Goal: Task Accomplishment & Management: Manage account settings

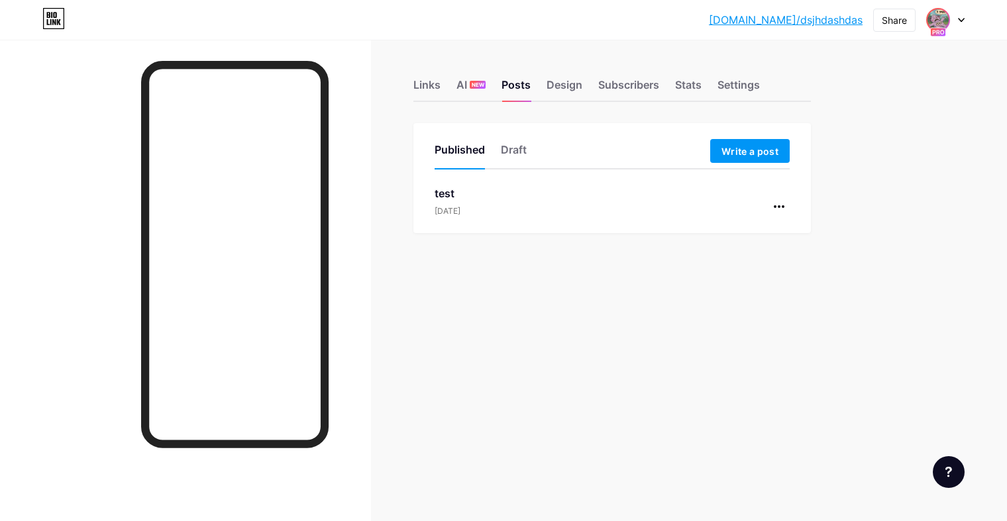
click at [944, 20] on img at bounding box center [937, 19] width 21 height 21
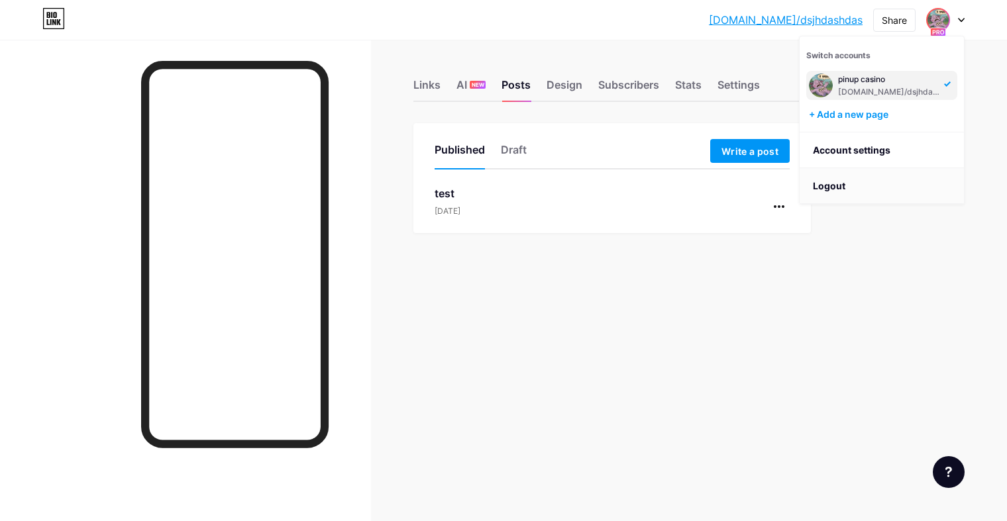
click at [861, 190] on li "Logout" at bounding box center [881, 186] width 164 height 36
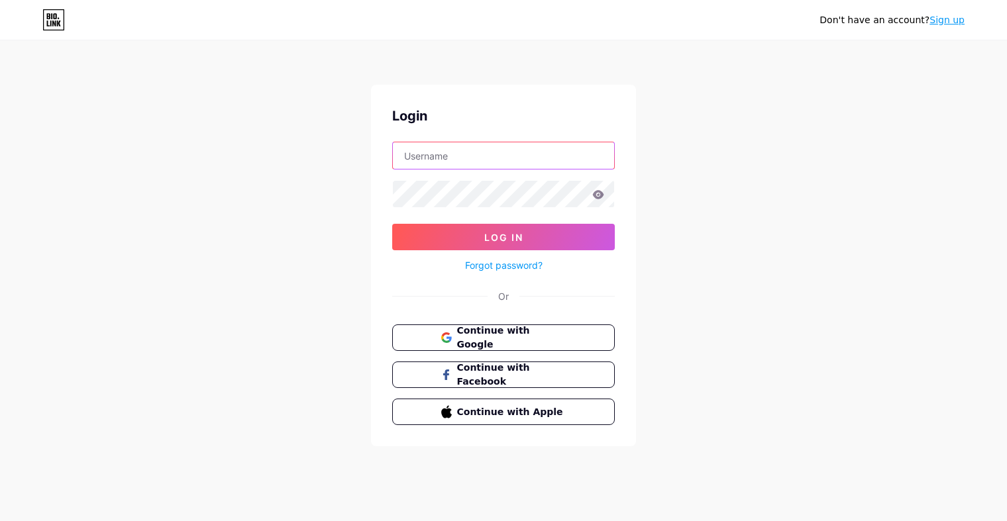
type input "dsjhdashdas"
click at [496, 346] on button "Continue with Google" at bounding box center [503, 337] width 226 height 27
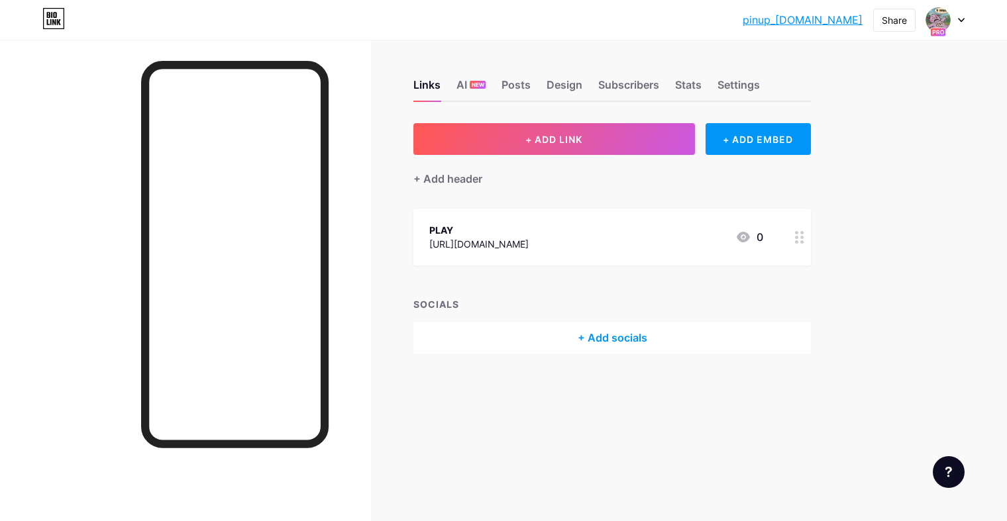
click at [634, 238] on div "PLAY [URL][DOMAIN_NAME] 0" at bounding box center [596, 237] width 334 height 30
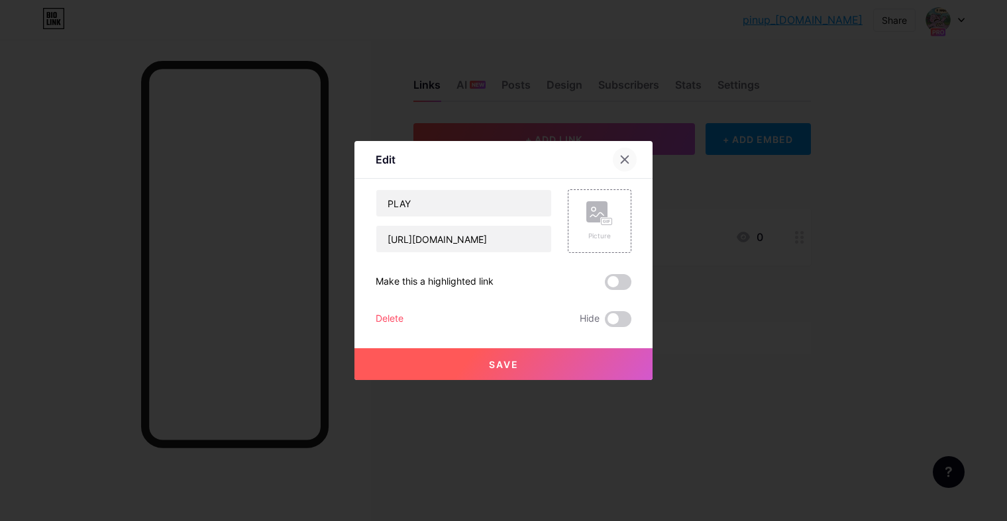
click at [618, 164] on div at bounding box center [625, 160] width 24 height 24
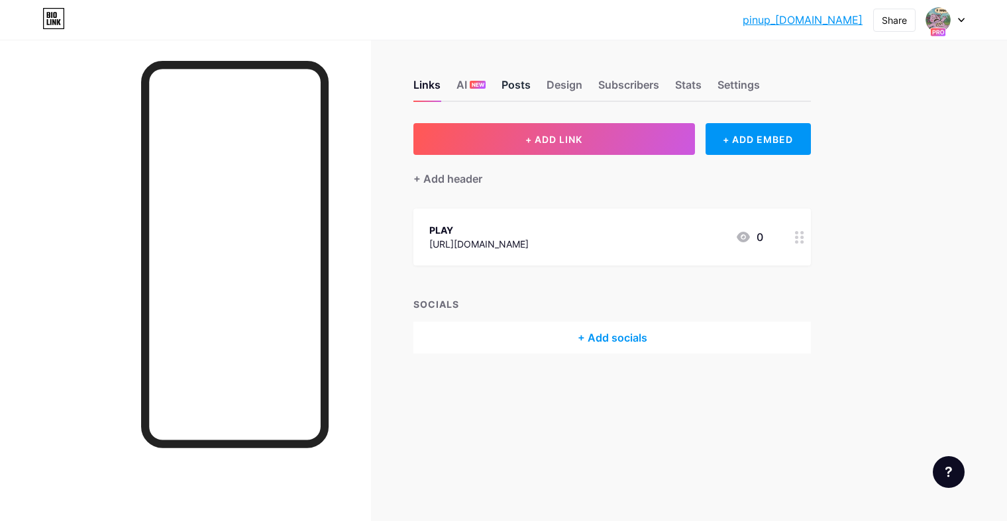
click at [511, 91] on div "Posts" at bounding box center [515, 89] width 29 height 24
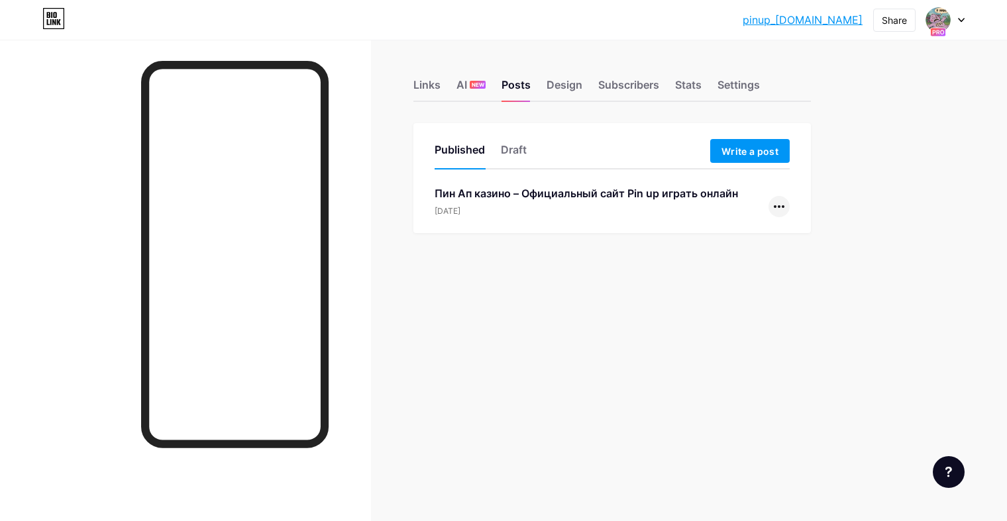
click at [784, 203] on div at bounding box center [778, 206] width 21 height 21
click at [747, 238] on li "Copy Link" at bounding box center [737, 236] width 101 height 27
